Goal: Information Seeking & Learning: Ask a question

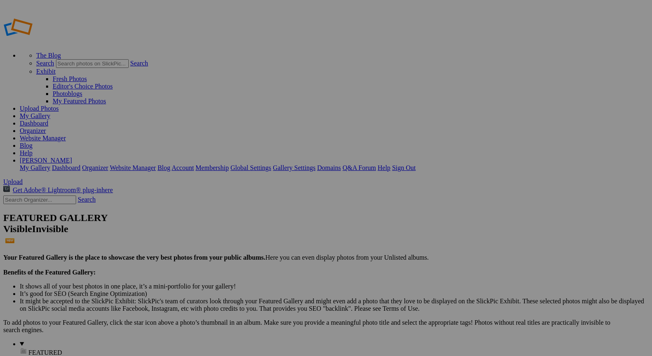
click at [87, 75] on link "Fresh Photos" at bounding box center [70, 78] width 34 height 7
click at [106, 97] on link "My Featured Photos" at bounding box center [79, 100] width 53 height 7
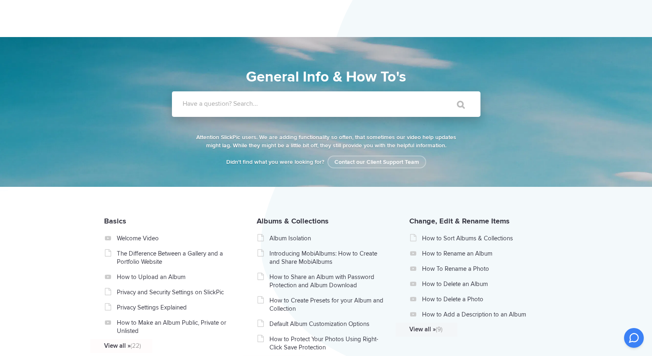
drag, startPoint x: 0, startPoint y: 0, endPoint x: 231, endPoint y: 81, distance: 245.0
click at [233, 101] on label "Have a question? Search..." at bounding box center [337, 103] width 308 height 8
click at [233, 101] on input "Have a question? Search..." at bounding box center [309, 103] width 275 height 25
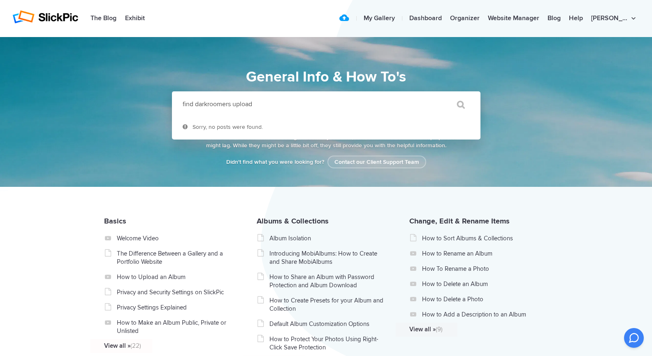
type input "find darkroomers upload"
click at [439, 95] on input "" at bounding box center [456, 105] width 35 height 20
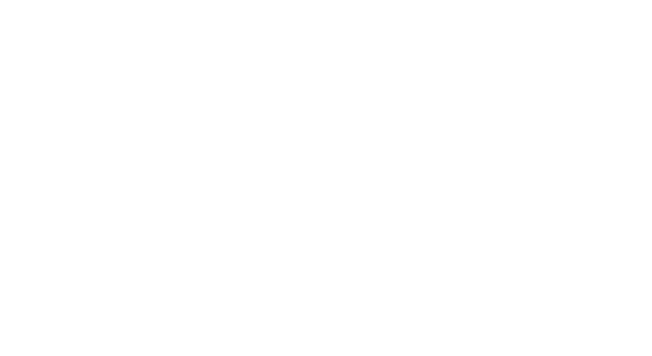
click at [0, 0] on html at bounding box center [0, 0] width 0 height 0
